Goal: Navigation & Orientation: Find specific page/section

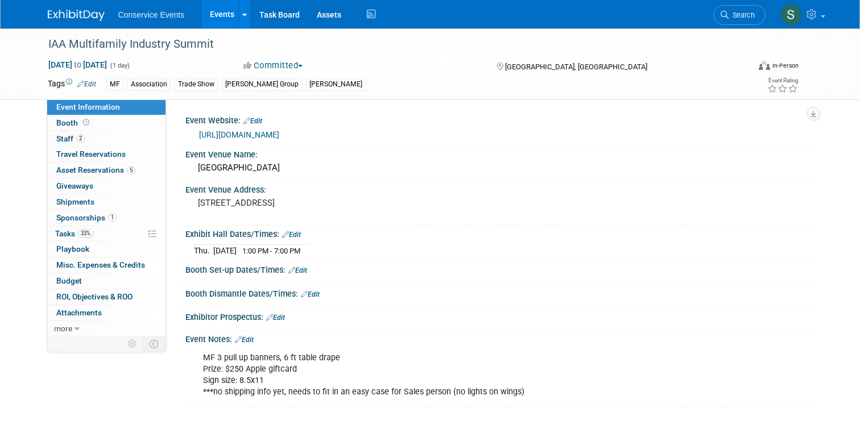
click at [208, 11] on link "Events" at bounding box center [222, 14] width 42 height 28
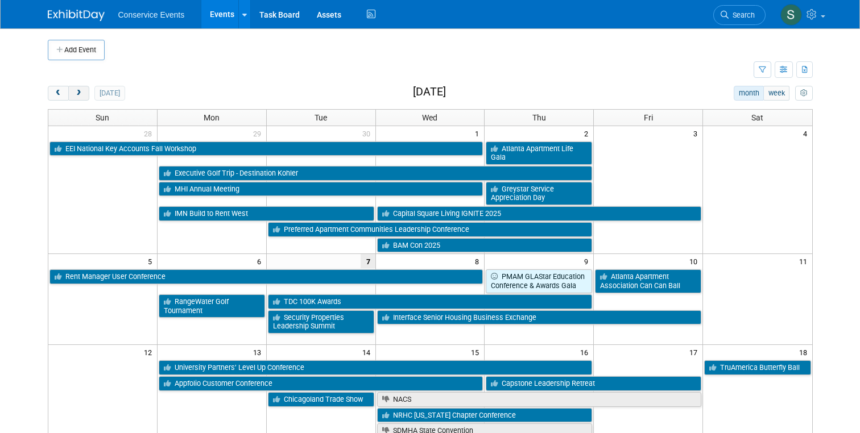
click at [78, 97] on span "next" at bounding box center [78, 93] width 9 height 7
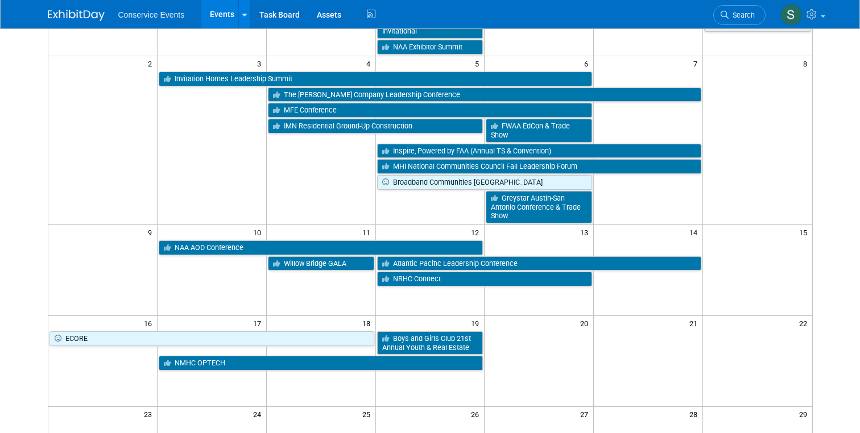
scroll to position [173, 0]
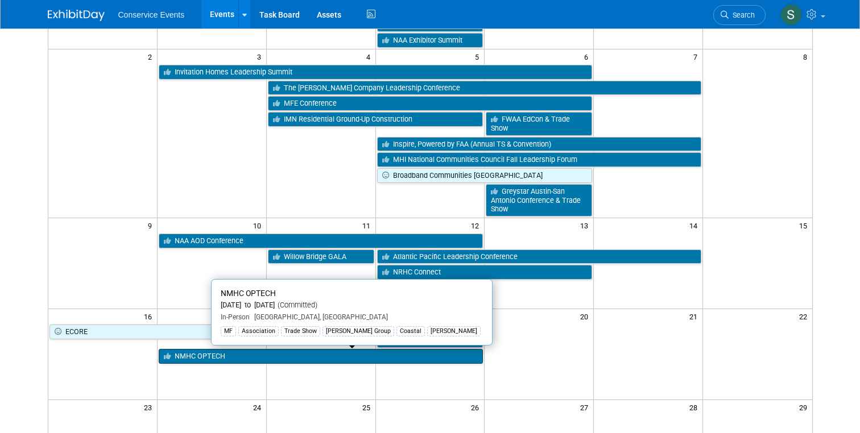
click at [207, 359] on link "NMHC OPTECH" at bounding box center [321, 356] width 325 height 15
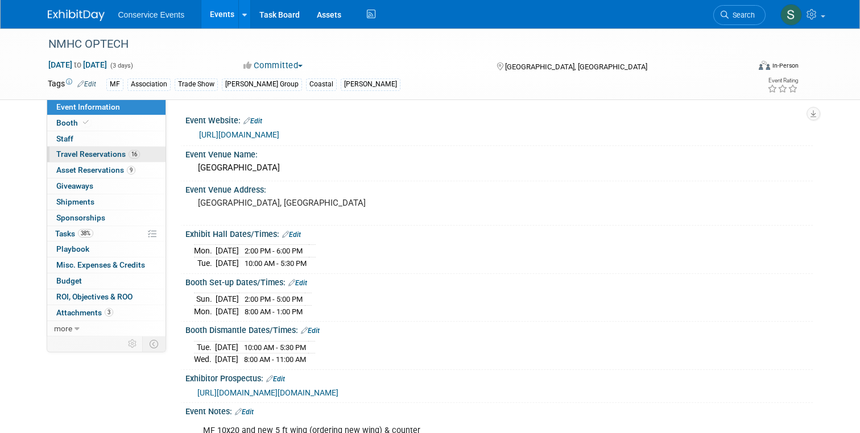
click at [94, 153] on span "Travel Reservations 16" at bounding box center [98, 154] width 84 height 9
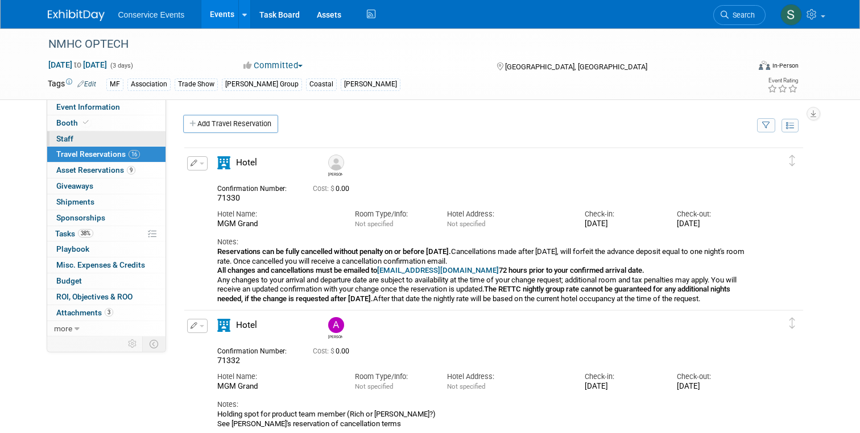
click at [66, 141] on span "Staff 0" at bounding box center [64, 138] width 17 height 9
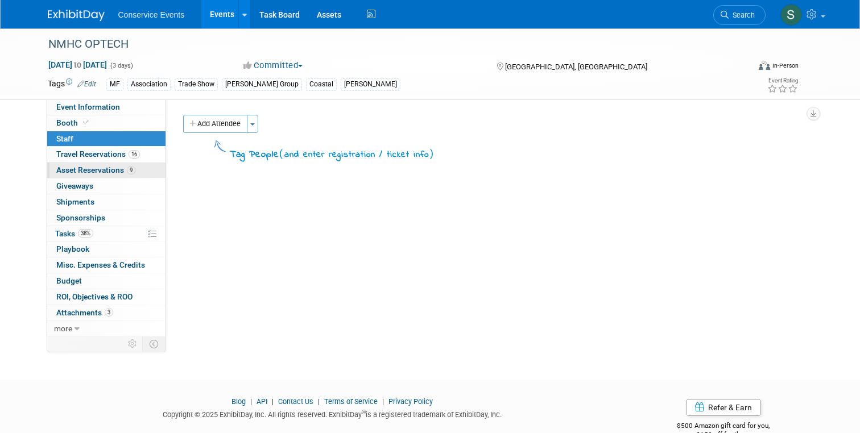
click at [74, 163] on link "9 Asset Reservations 9" at bounding box center [106, 170] width 118 height 15
